Goal: Task Accomplishment & Management: Use online tool/utility

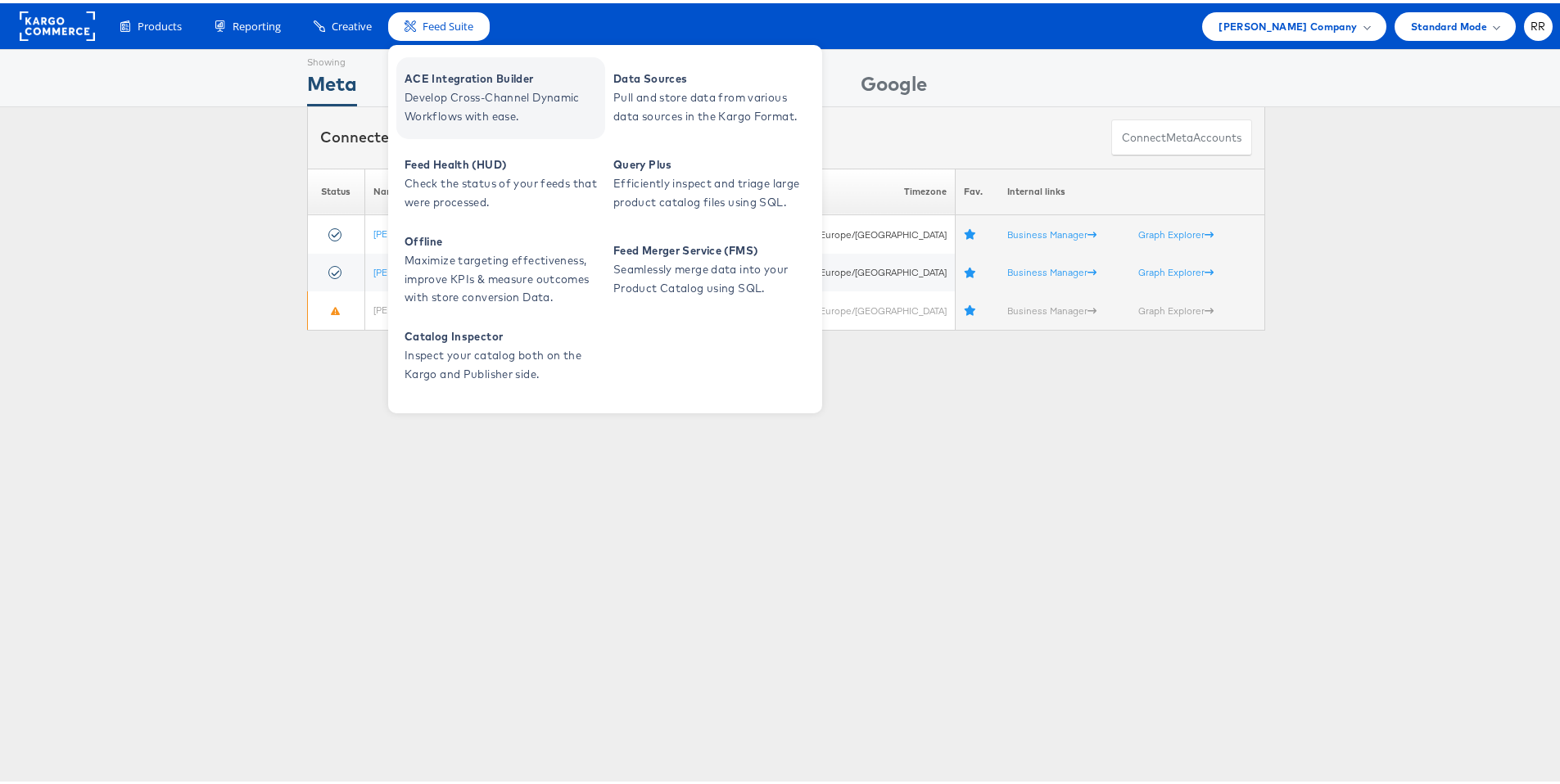
click at [466, 74] on span "ACE Integration Builder" at bounding box center [502, 75] width 196 height 19
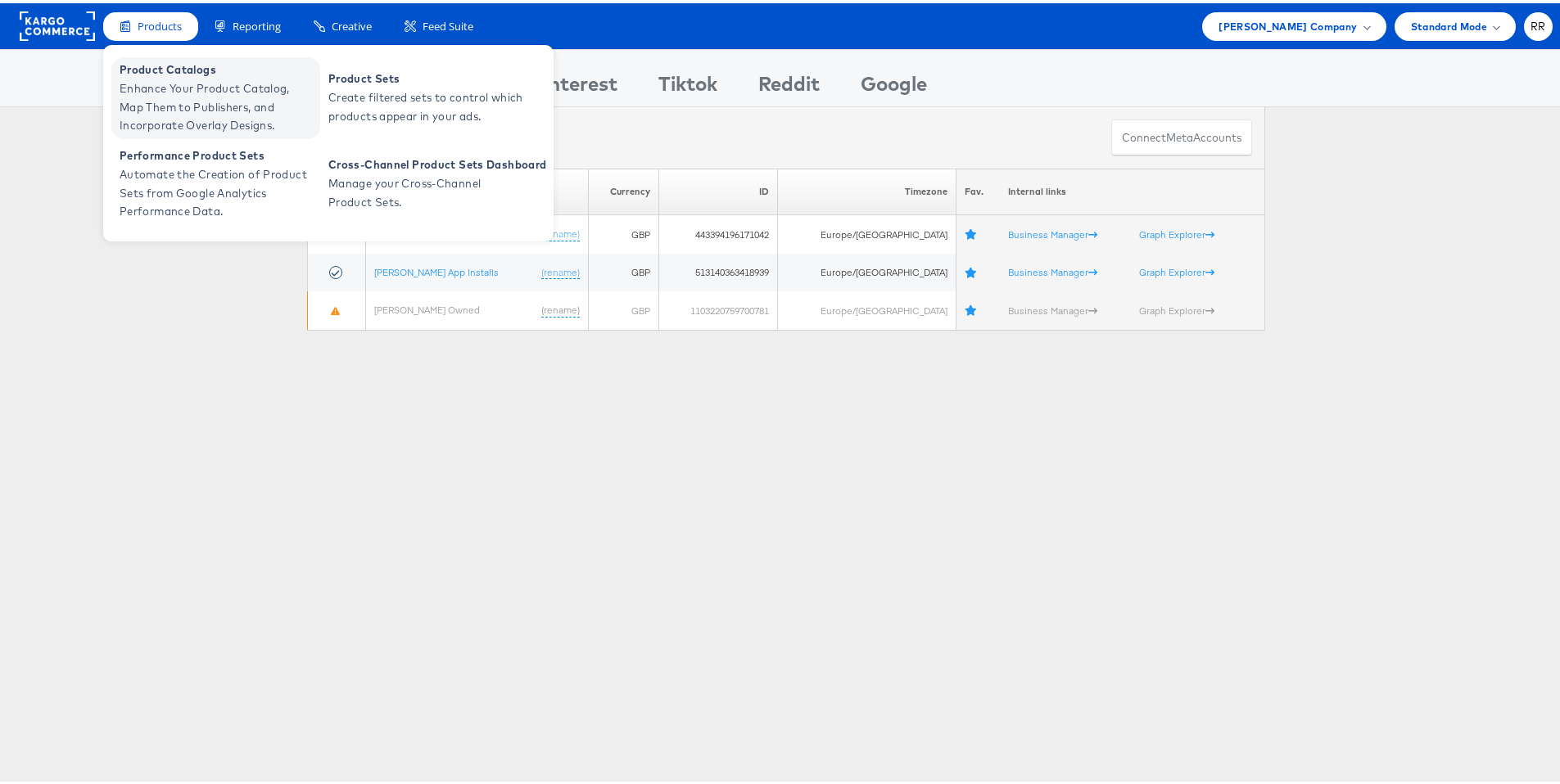
click at [163, 83] on span "Enhance Your Product Catalog, Map Them to Publishers, and Incorporate Overlay D…" at bounding box center [217, 104] width 196 height 56
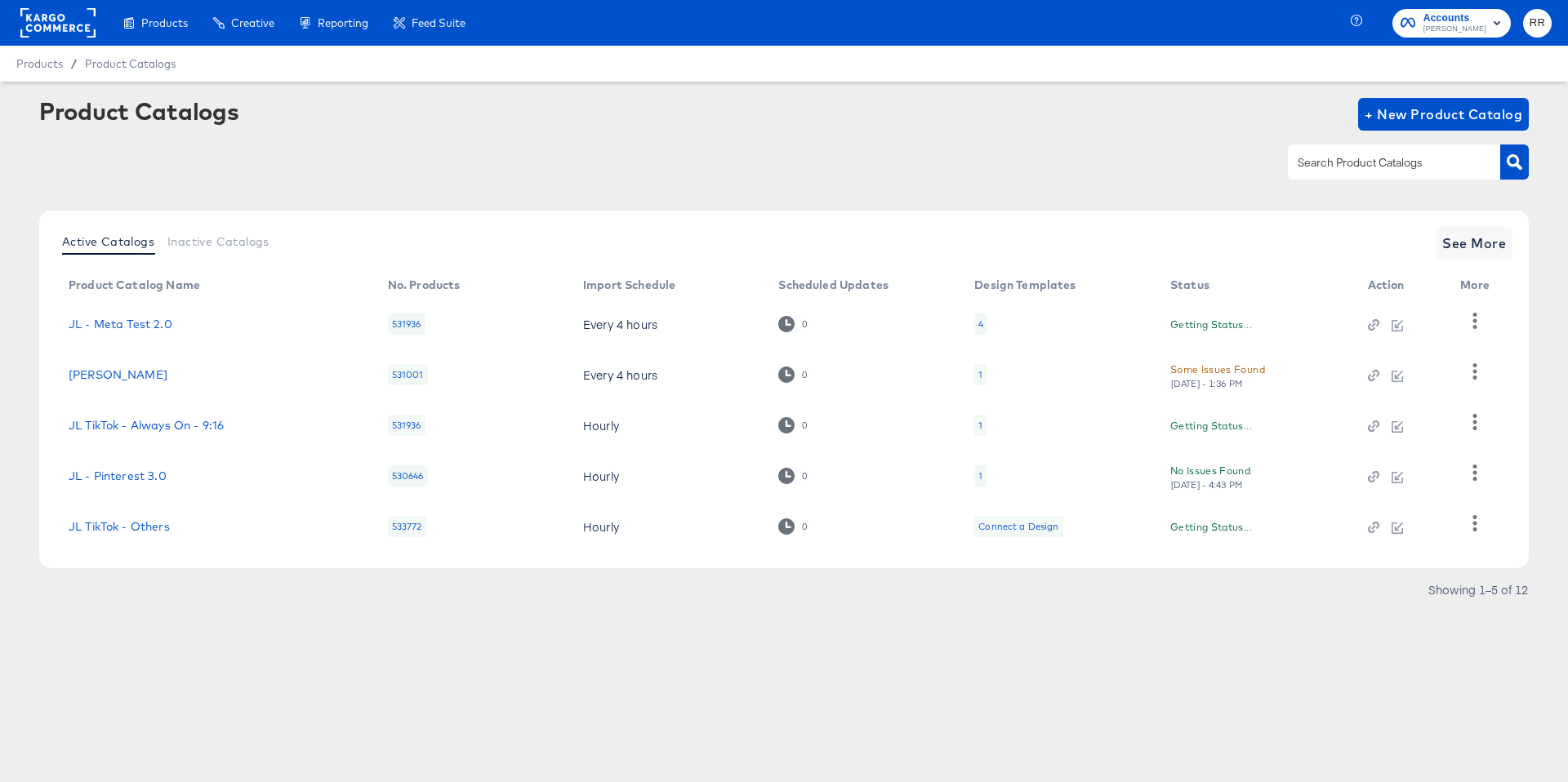
click at [1363, 169] on input "text" at bounding box center [1381, 162] width 174 height 19
type input "sh"
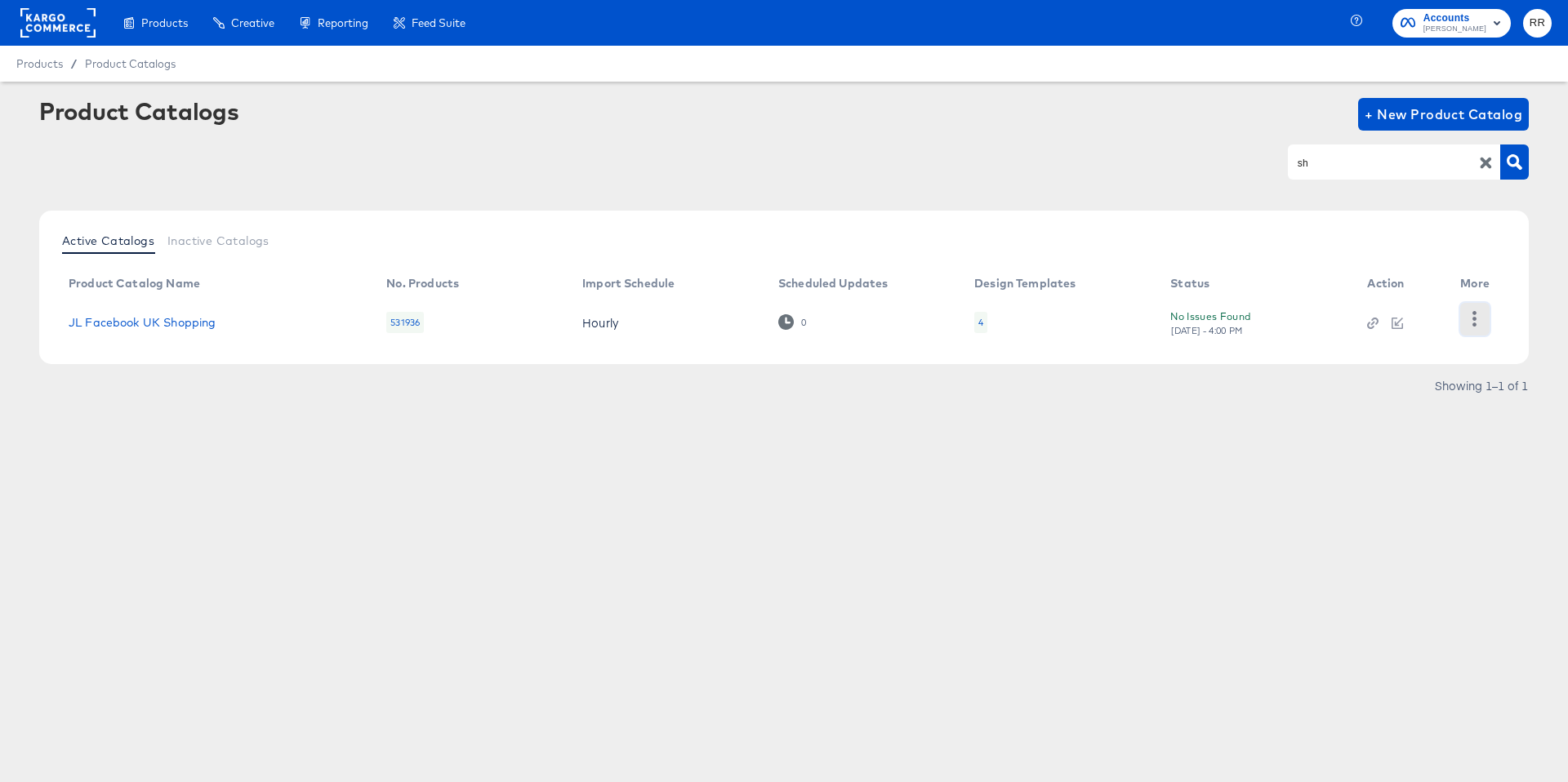
click at [1480, 323] on icon "button" at bounding box center [1474, 319] width 16 height 16
click at [1423, 328] on div "HUD Checks (Internal)" at bounding box center [1408, 318] width 164 height 27
click at [766, 687] on div "Products Products Product Catalogs Enhance Your Product Catalog, Map Them to Pu…" at bounding box center [784, 391] width 1568 height 782
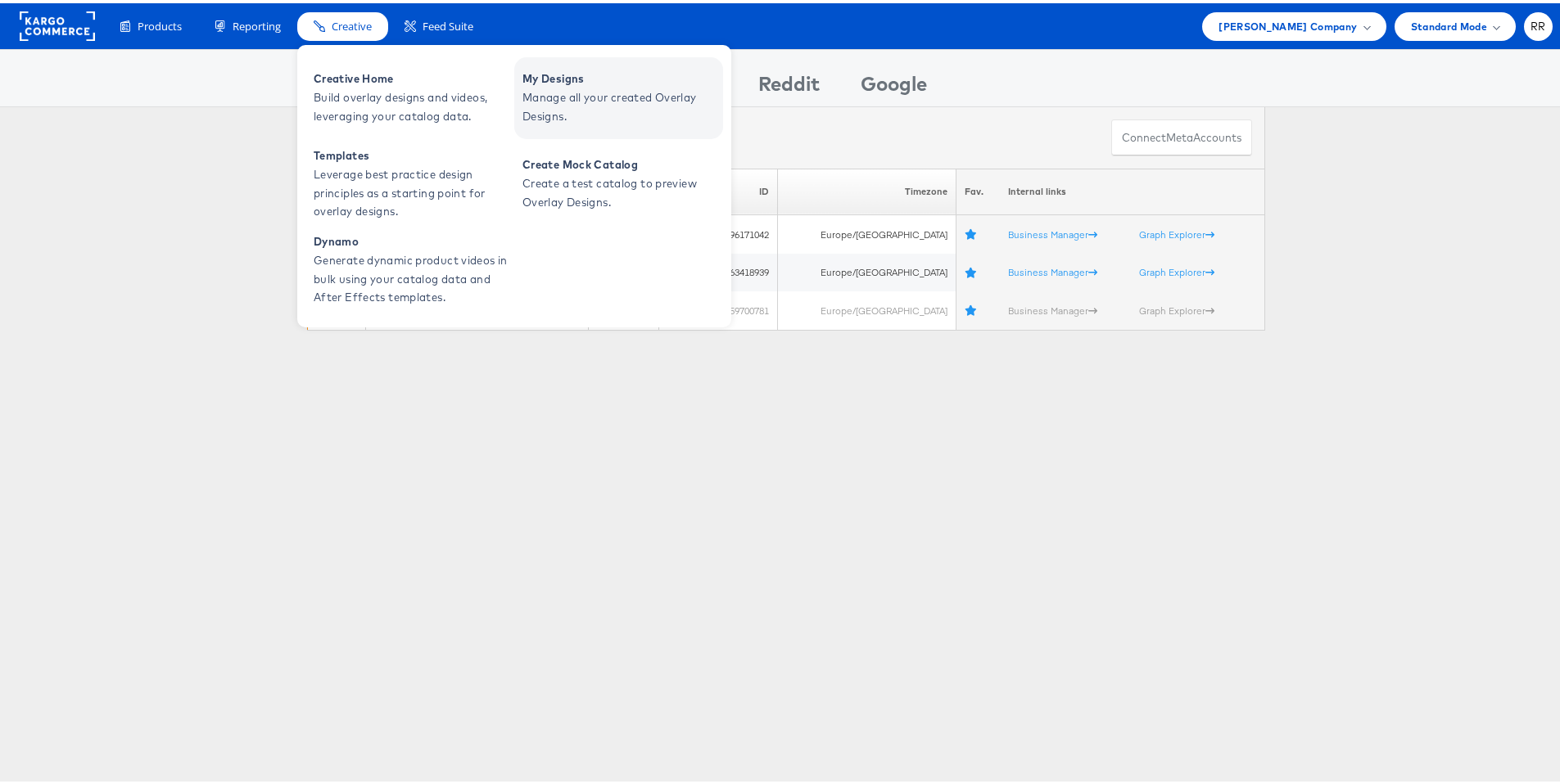
click at [618, 101] on span "Manage all your created Overlay Designs." at bounding box center [620, 104] width 196 height 37
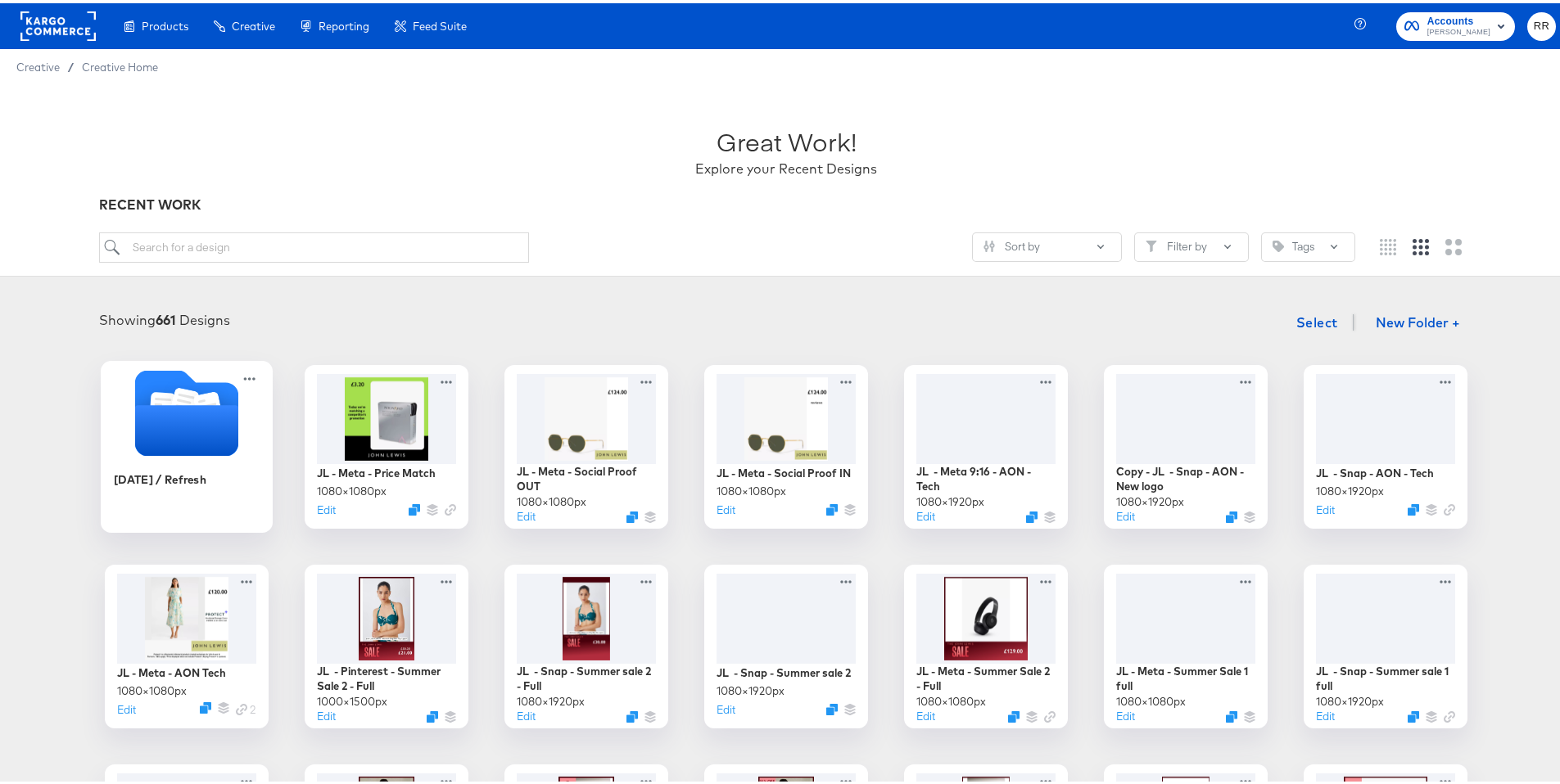
click at [188, 424] on icon "Folder" at bounding box center [186, 427] width 103 height 51
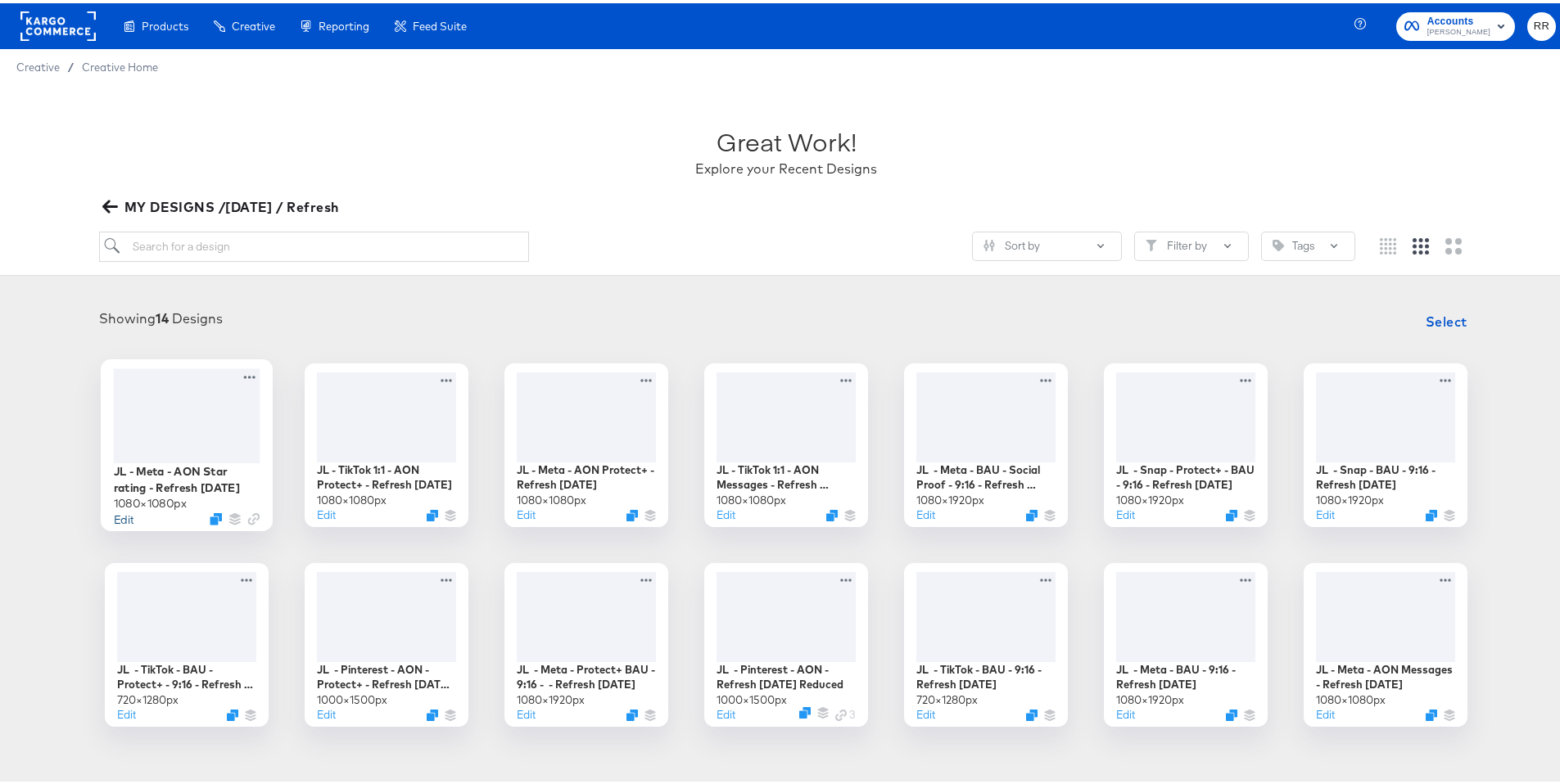
click at [123, 517] on button "Edit" at bounding box center [123, 515] width 20 height 16
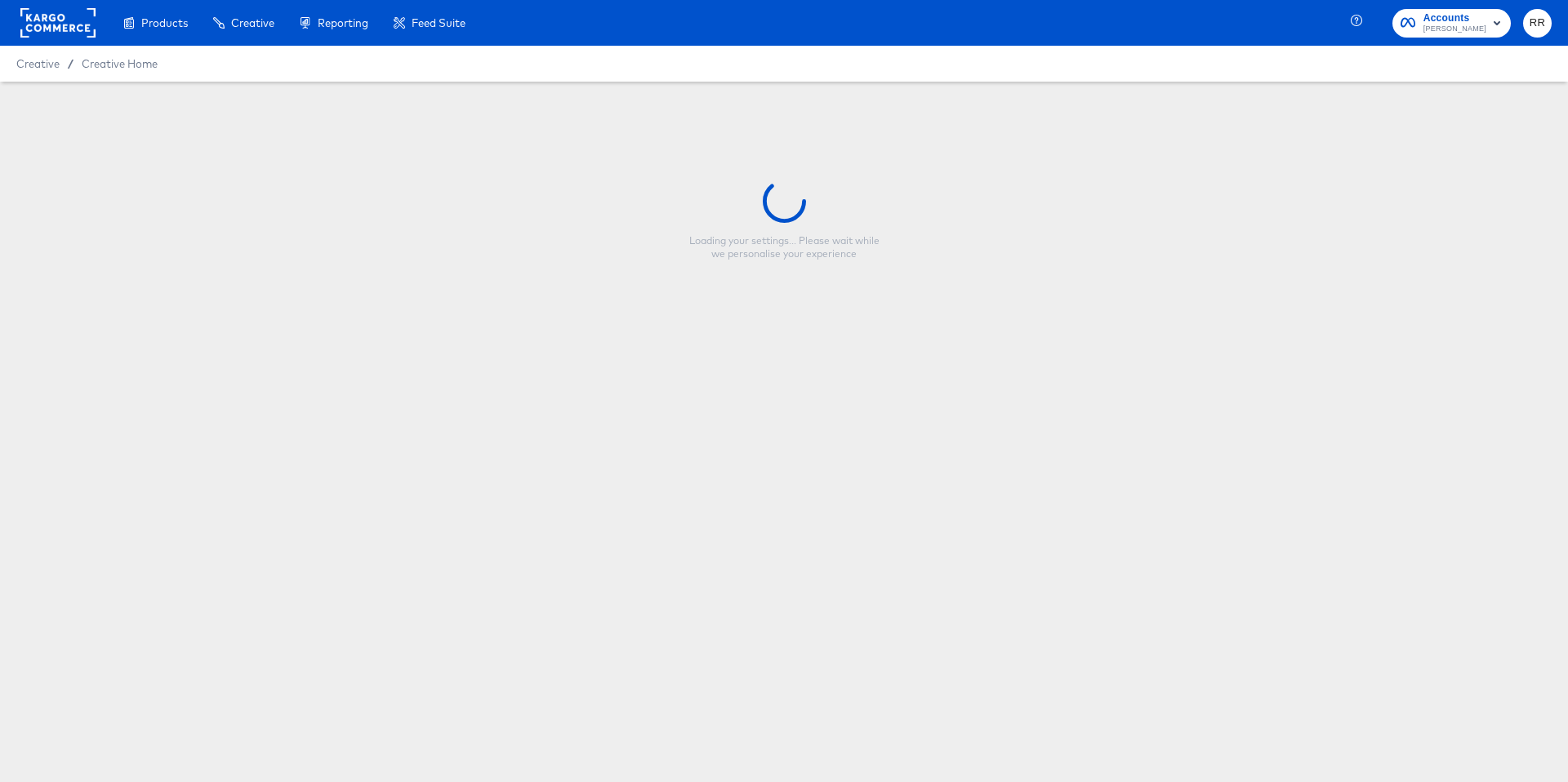
type input "JL - Meta - AON Star rating - Refresh [DATE]"
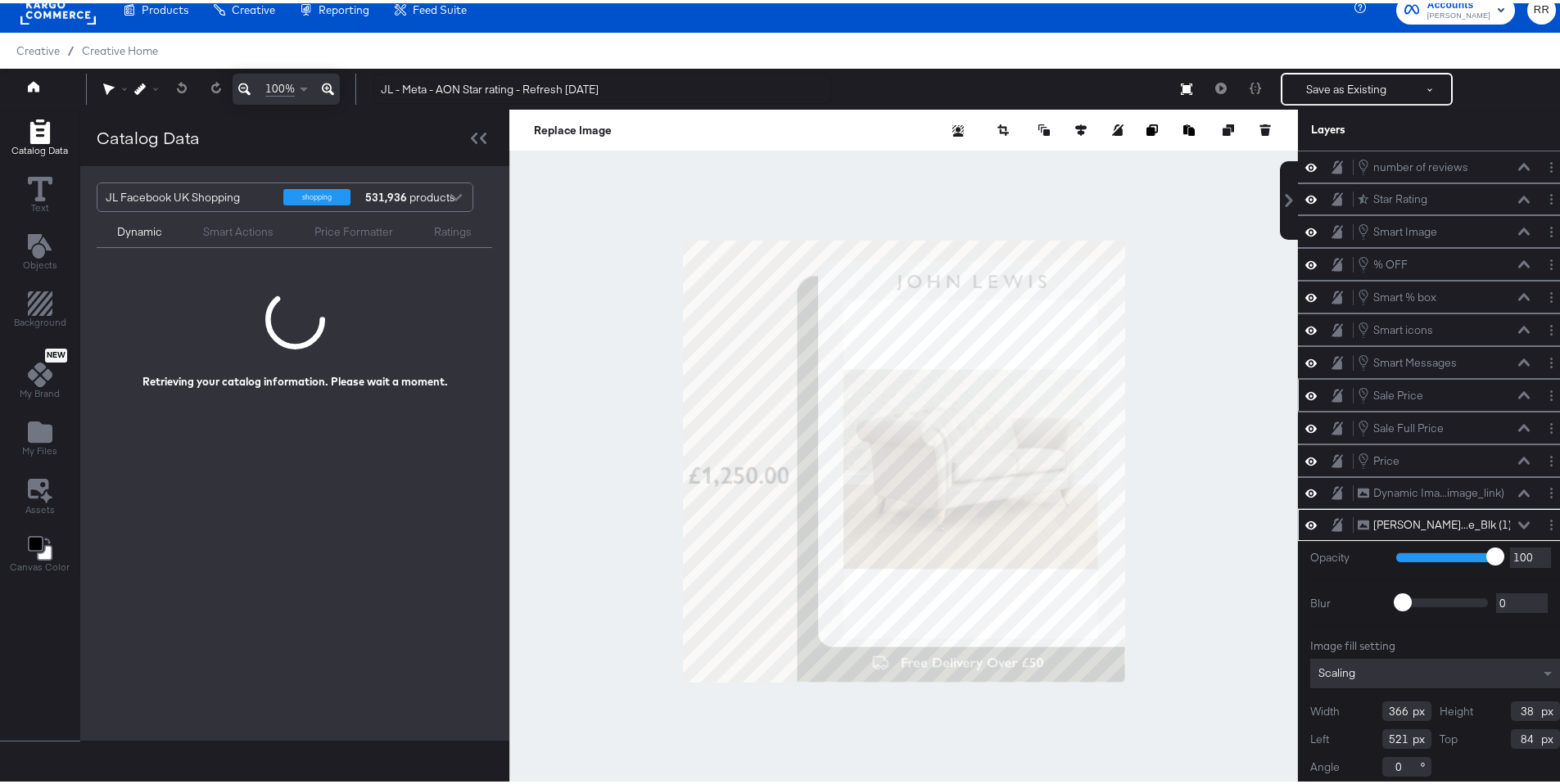
scroll to position [4, 0]
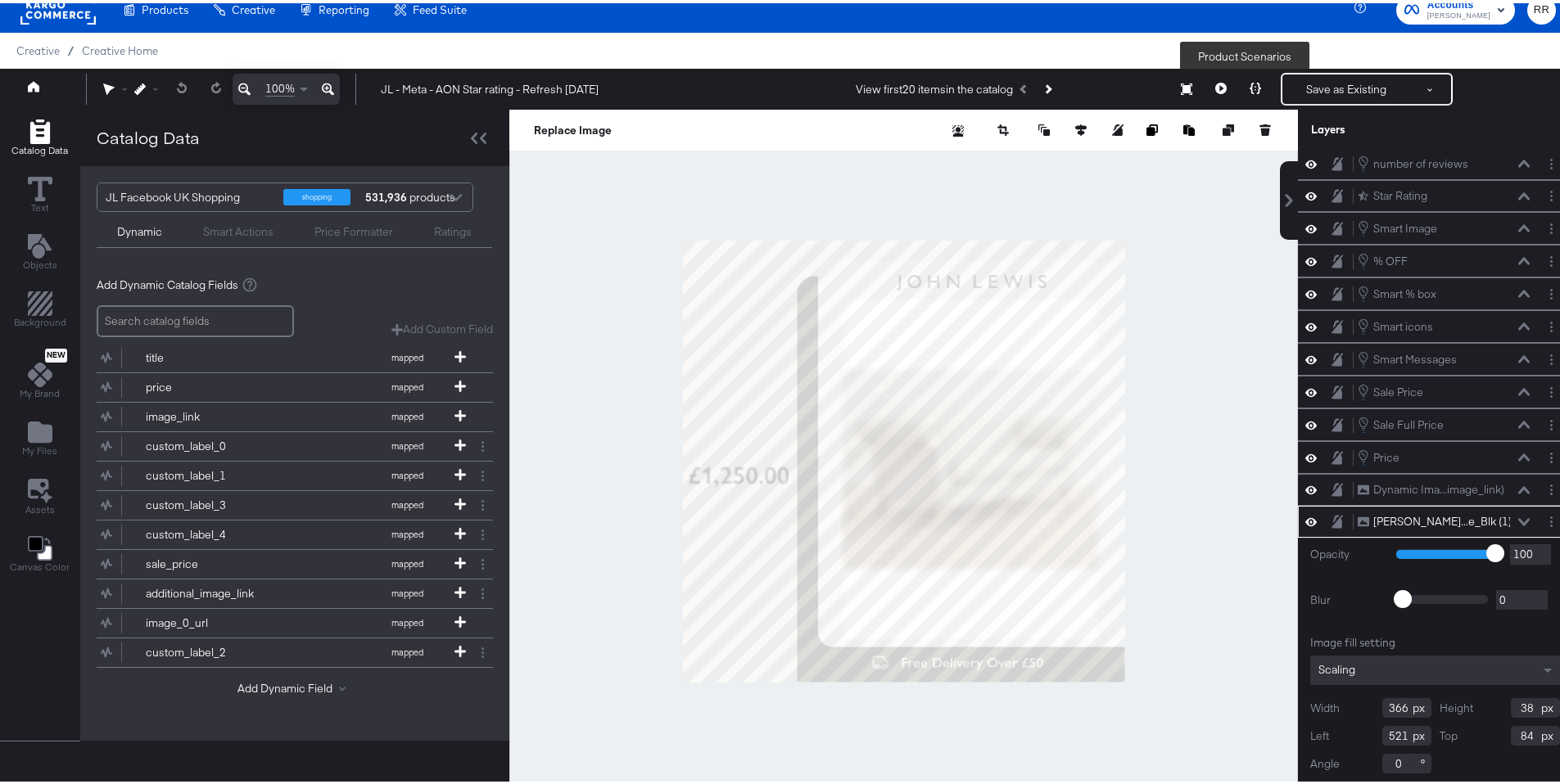
click at [1252, 82] on button at bounding box center [1255, 85] width 35 height 33
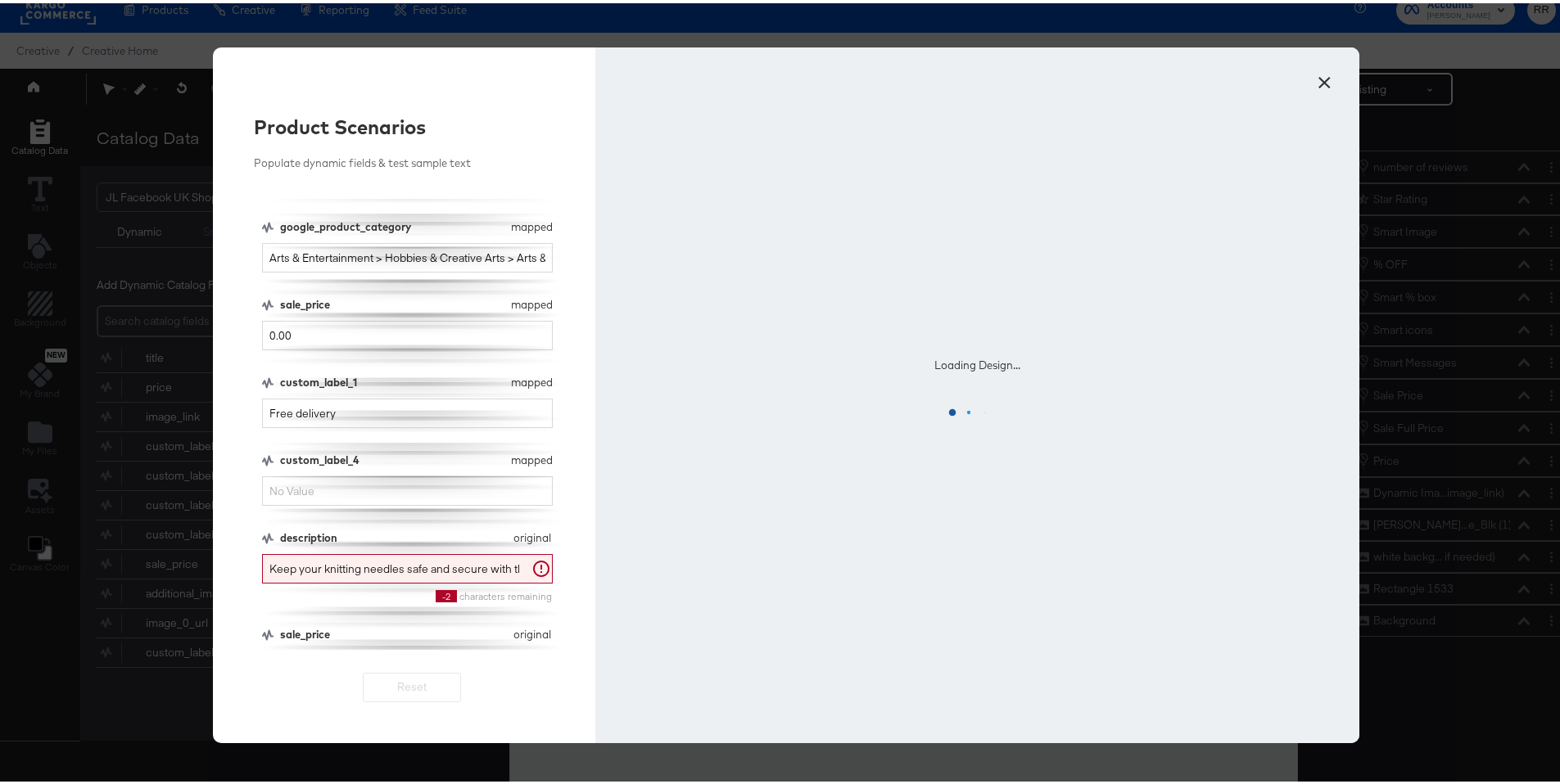
scroll to position [137, 0]
click at [329, 494] on input "custom_label_4" at bounding box center [407, 486] width 291 height 30
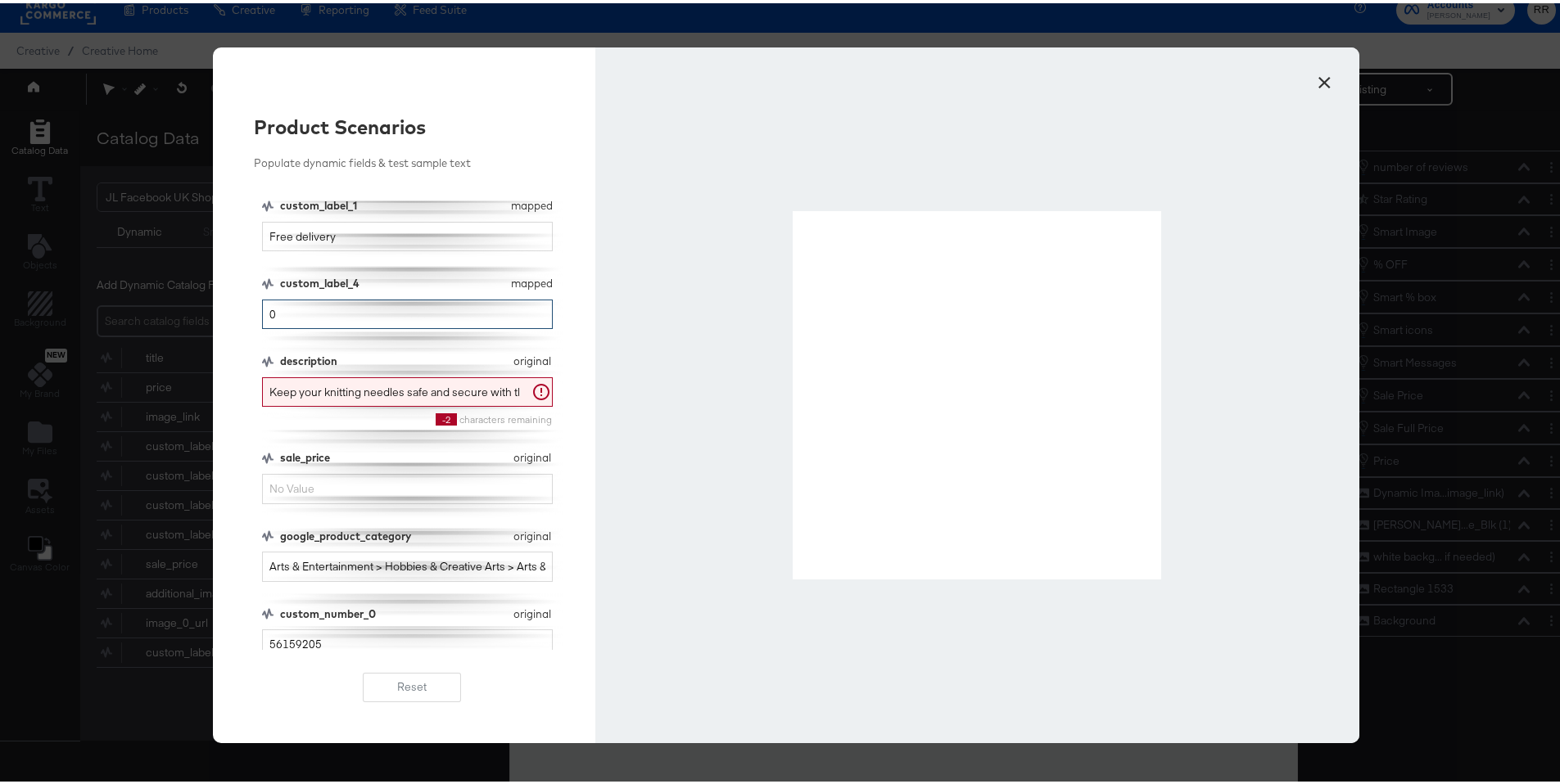
scroll to position [322, 0]
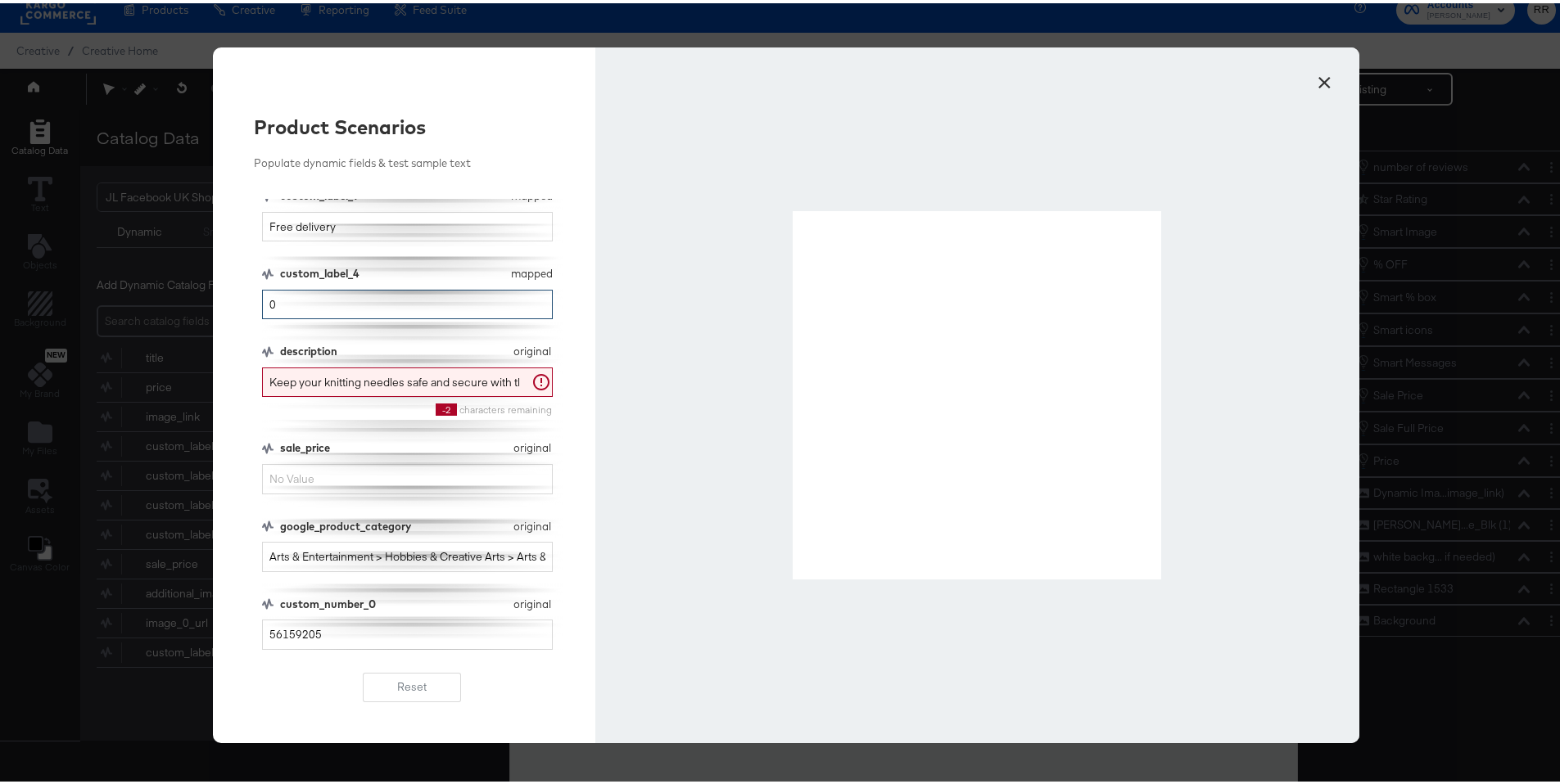
type input "0"
drag, startPoint x: 331, startPoint y: 639, endPoint x: 221, endPoint y: 632, distance: 110.2
click at [221, 632] on div "Product Scenarios Populate dynamic fields & test sample text description mapped…" at bounding box center [404, 392] width 382 height 695
drag, startPoint x: 501, startPoint y: 380, endPoint x: 373, endPoint y: 384, distance: 128.1
click at [373, 384] on input "Keep your knitting needles safe and secure with this wooden box from [PERSON_NA…" at bounding box center [407, 380] width 291 height 30
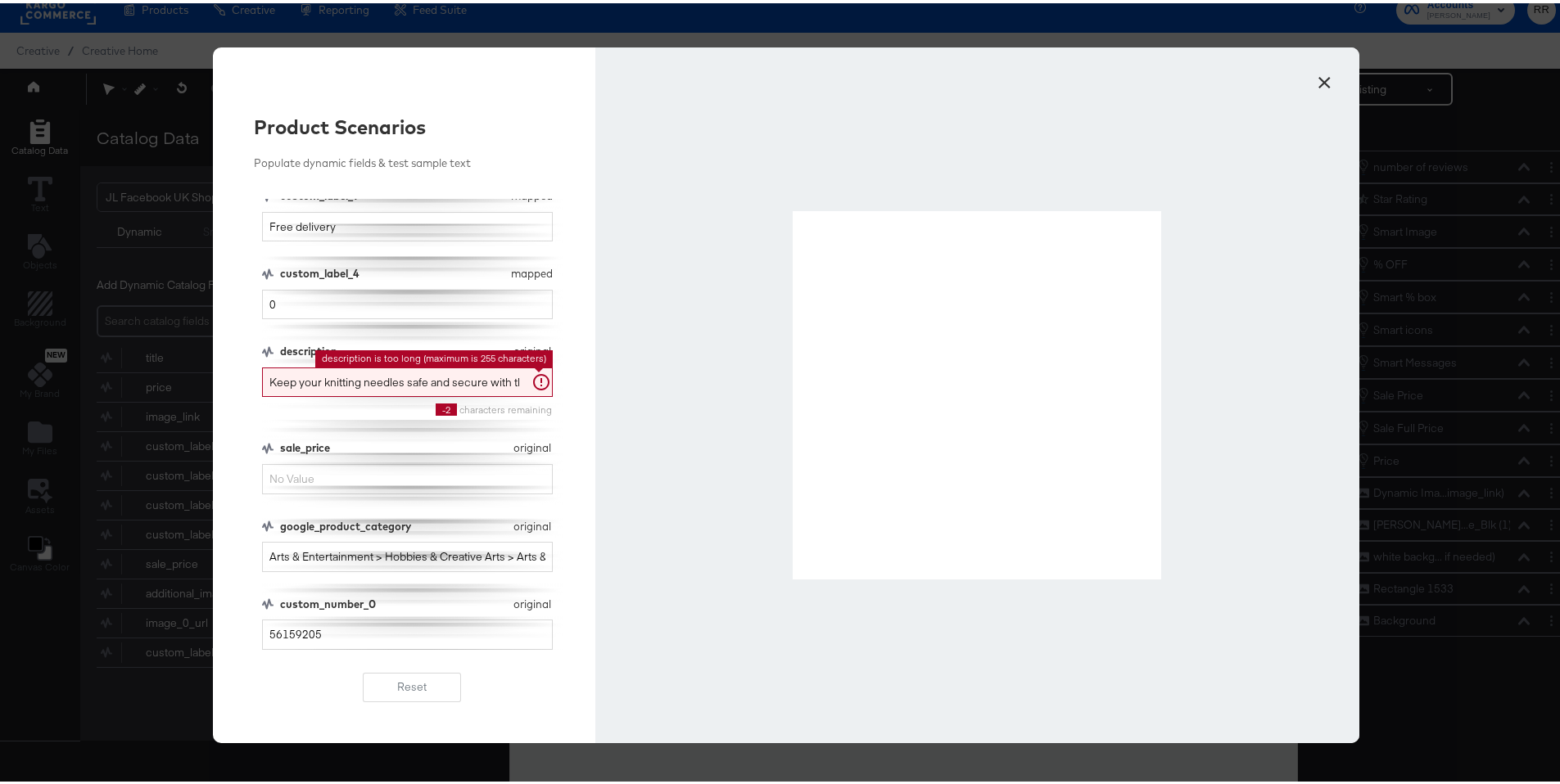
click at [373, 384] on input "Keep your knitting needles safe and secure with this wooden box from [PERSON_NA…" at bounding box center [407, 380] width 291 height 30
click at [1312, 84] on button "×" at bounding box center [1324, 74] width 29 height 29
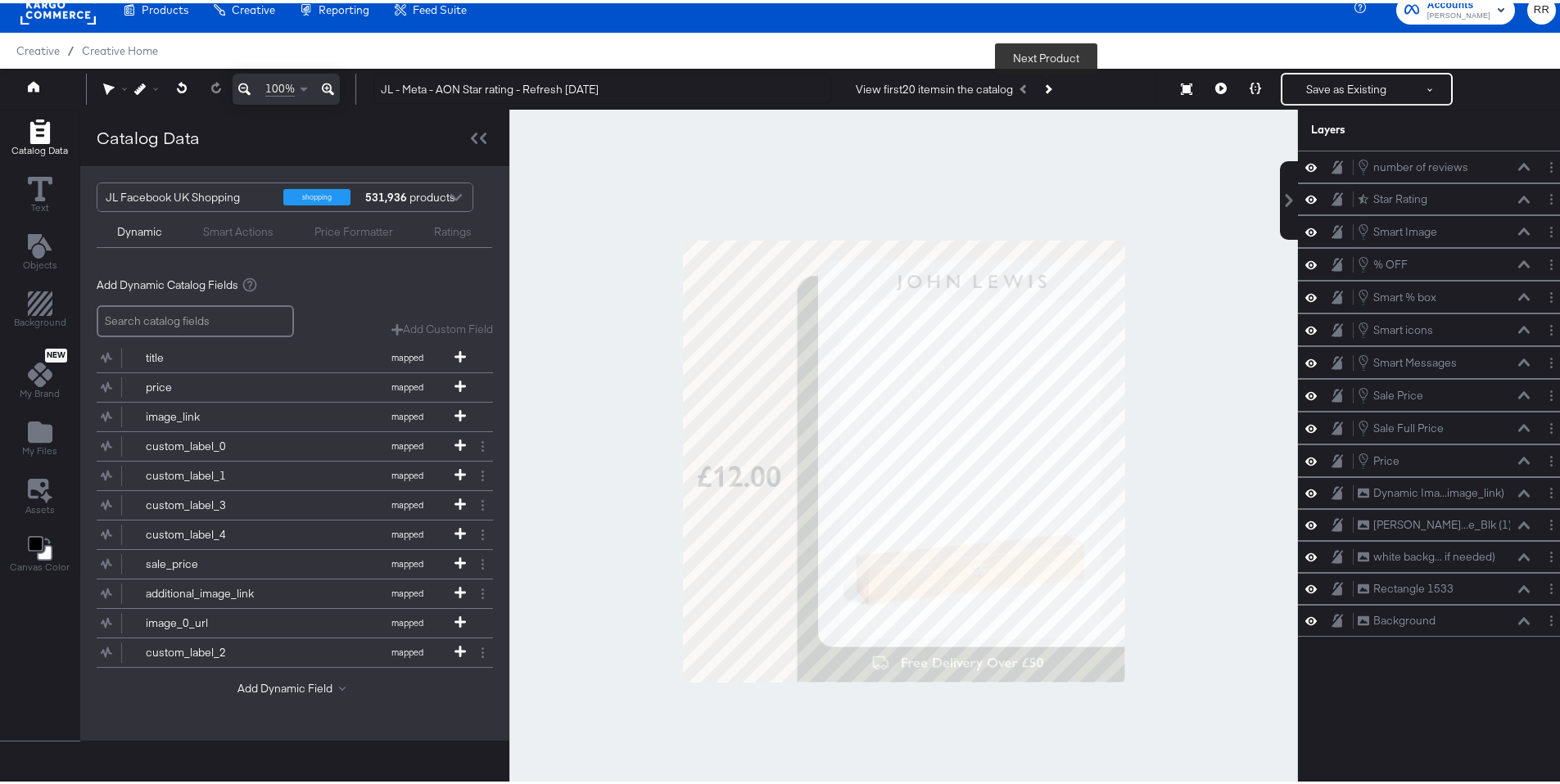
click at [1047, 84] on icon "Next Product" at bounding box center [1047, 85] width 9 height 9
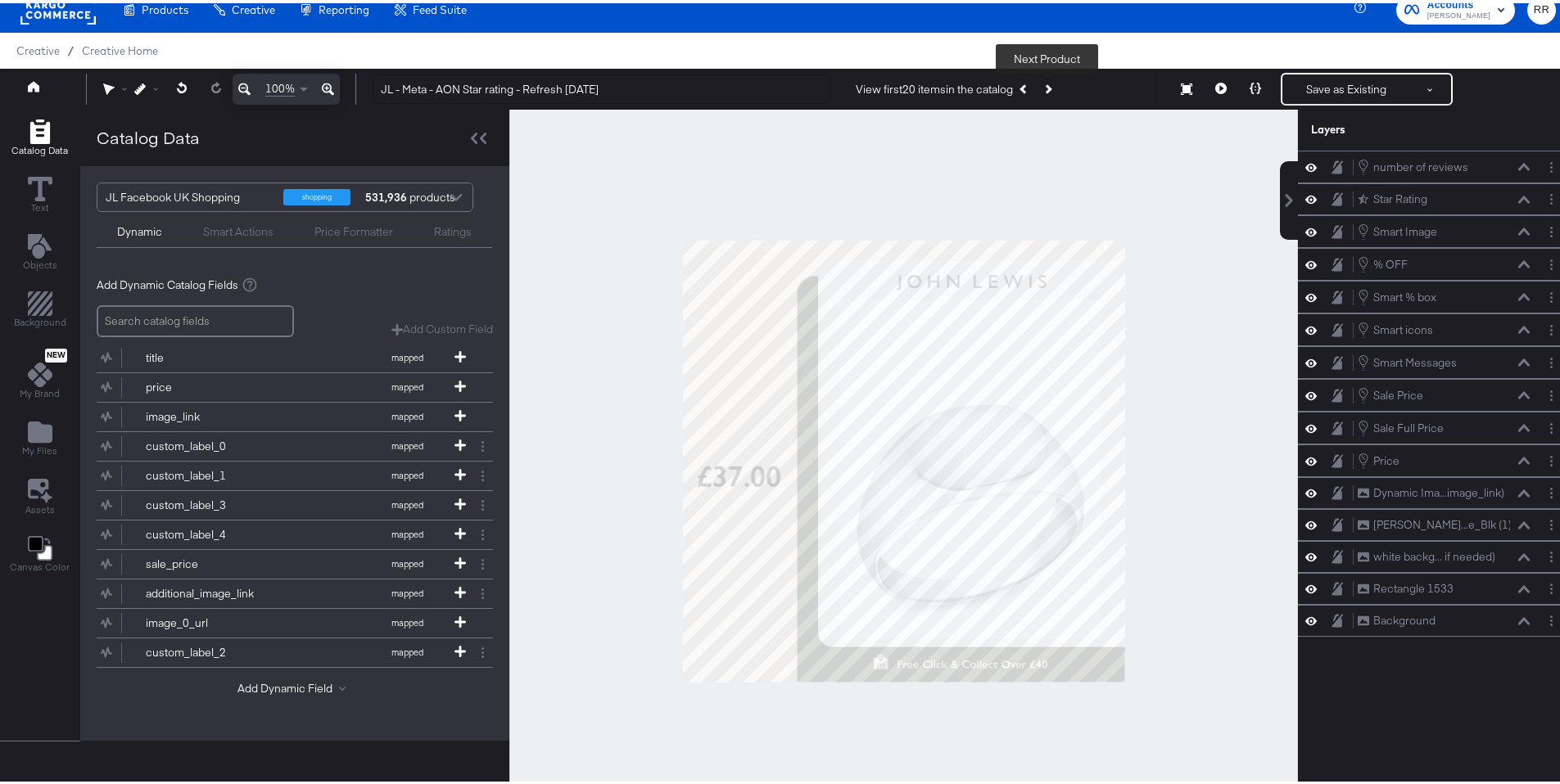
click at [1047, 84] on icon "Next Product" at bounding box center [1047, 85] width 9 height 9
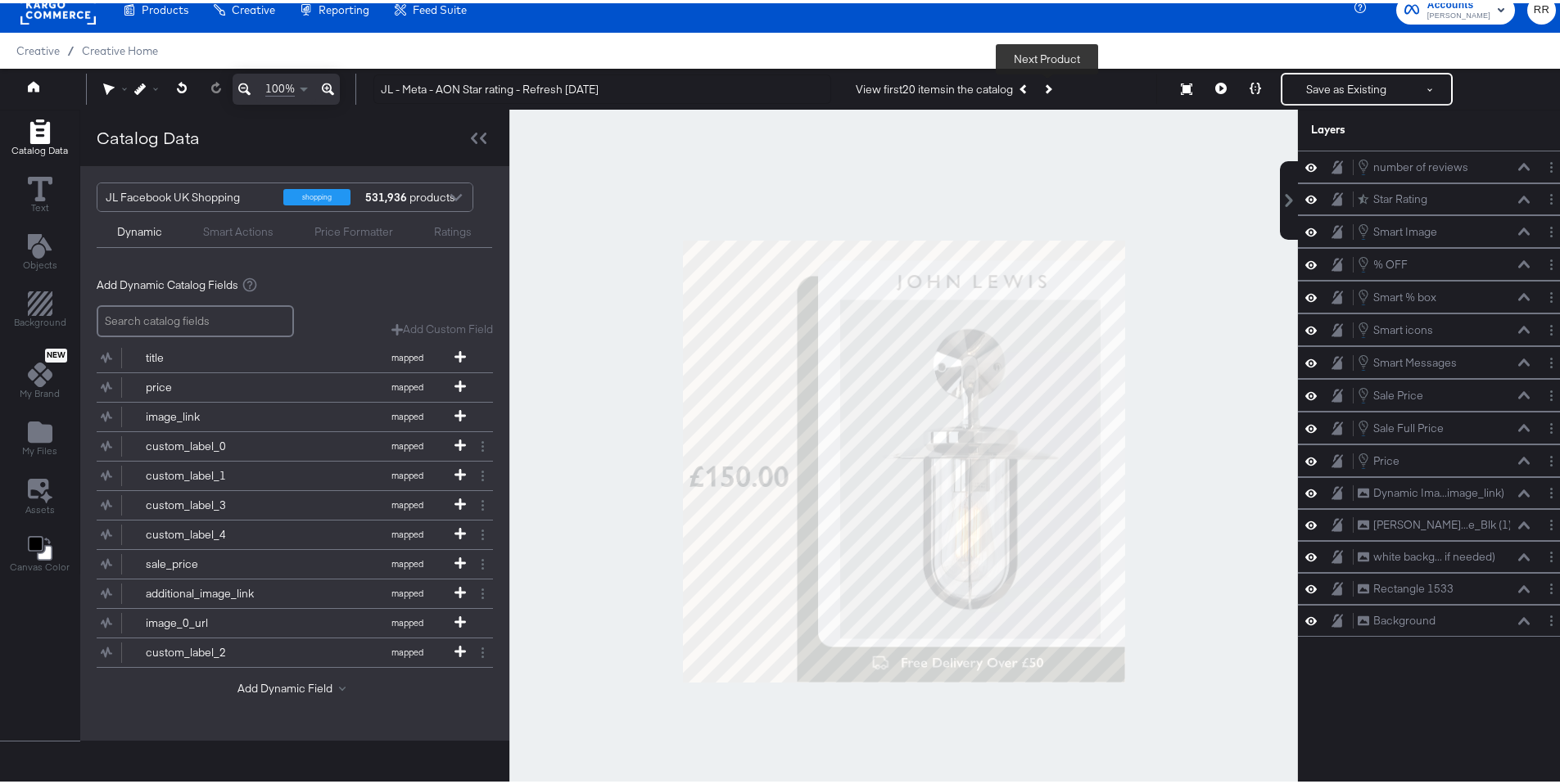
click at [1047, 84] on icon "Next Product" at bounding box center [1047, 85] width 9 height 9
